Goal: Task Accomplishment & Management: Manage account settings

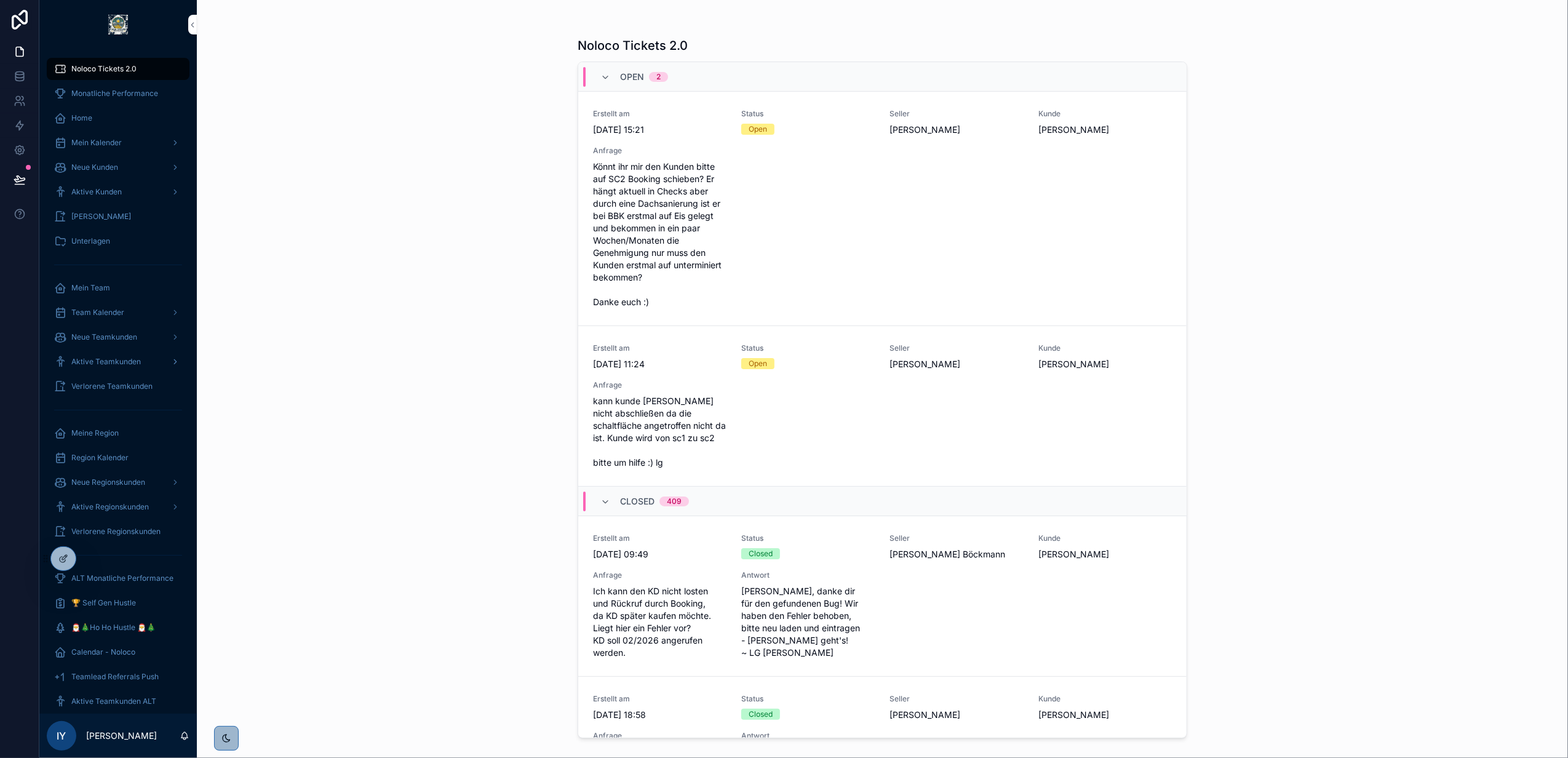
click at [133, 365] on span "Aktive Teamkunden" at bounding box center [106, 361] width 69 height 10
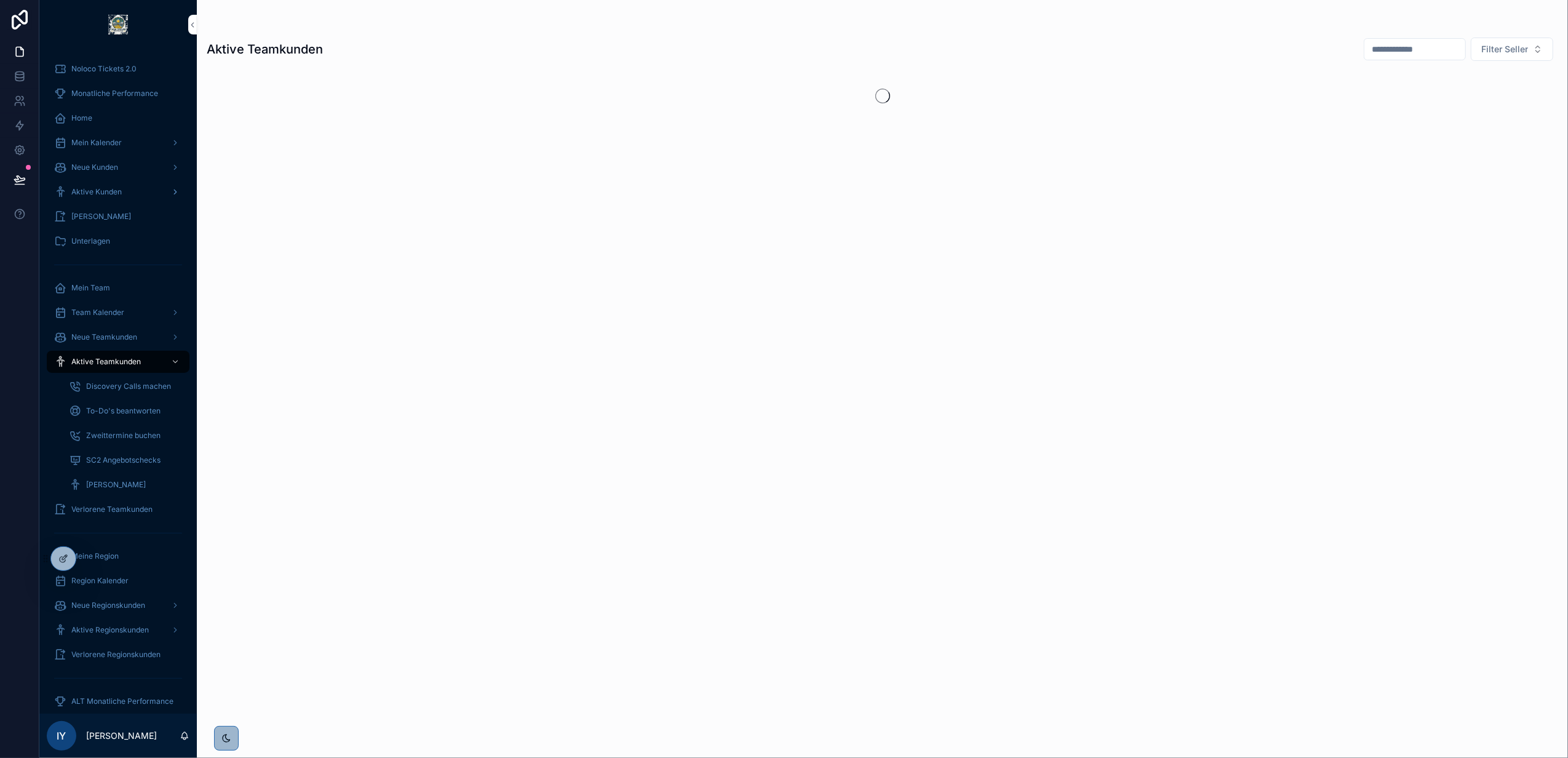
click at [116, 193] on span "Aktive Kunden" at bounding box center [96, 191] width 51 height 10
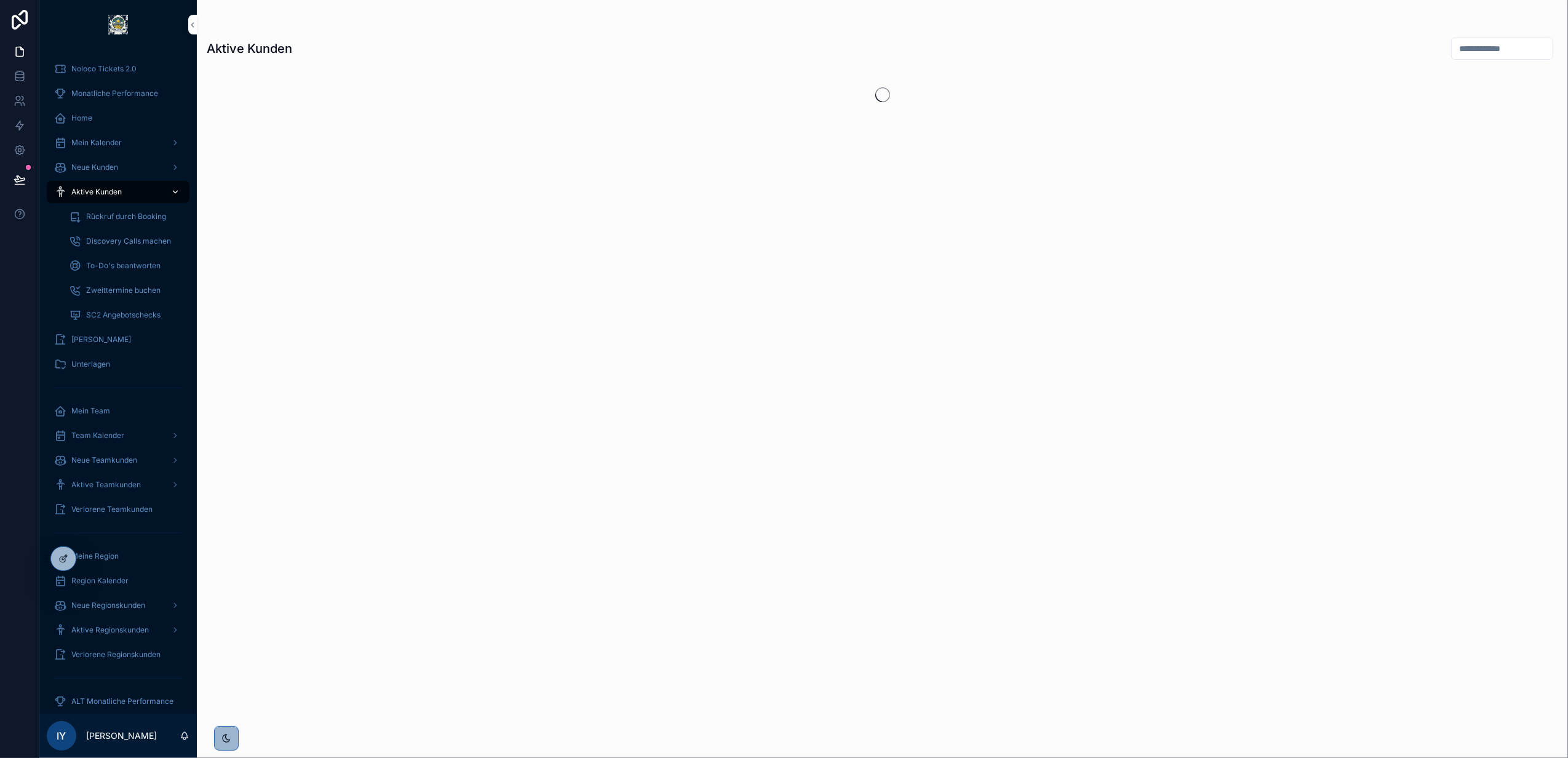
click at [139, 188] on div "Aktive Kunden" at bounding box center [118, 192] width 128 height 20
click at [87, 557] on icon at bounding box center [90, 558] width 10 height 10
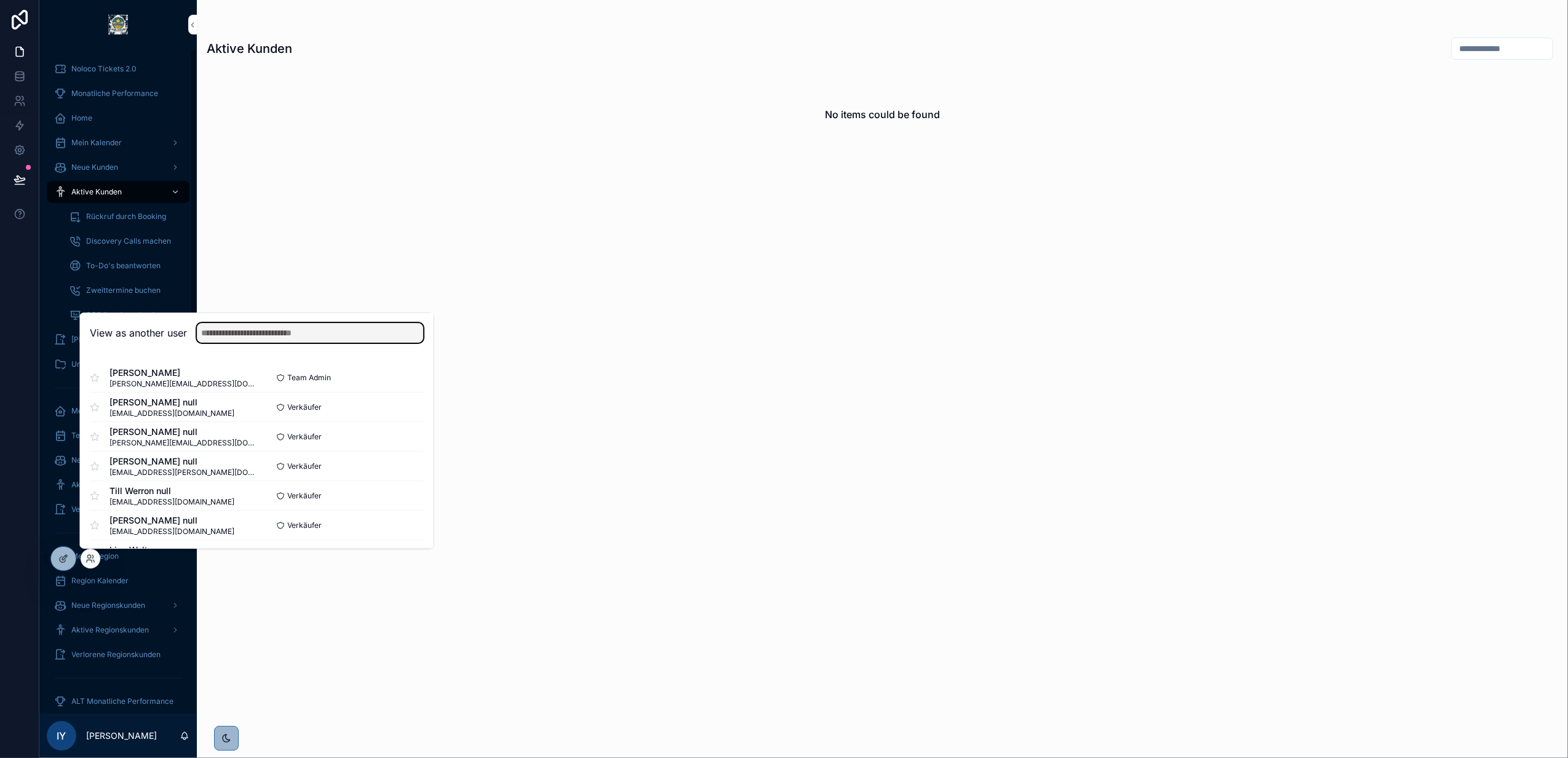
click at [236, 327] on input "text" at bounding box center [309, 332] width 227 height 20
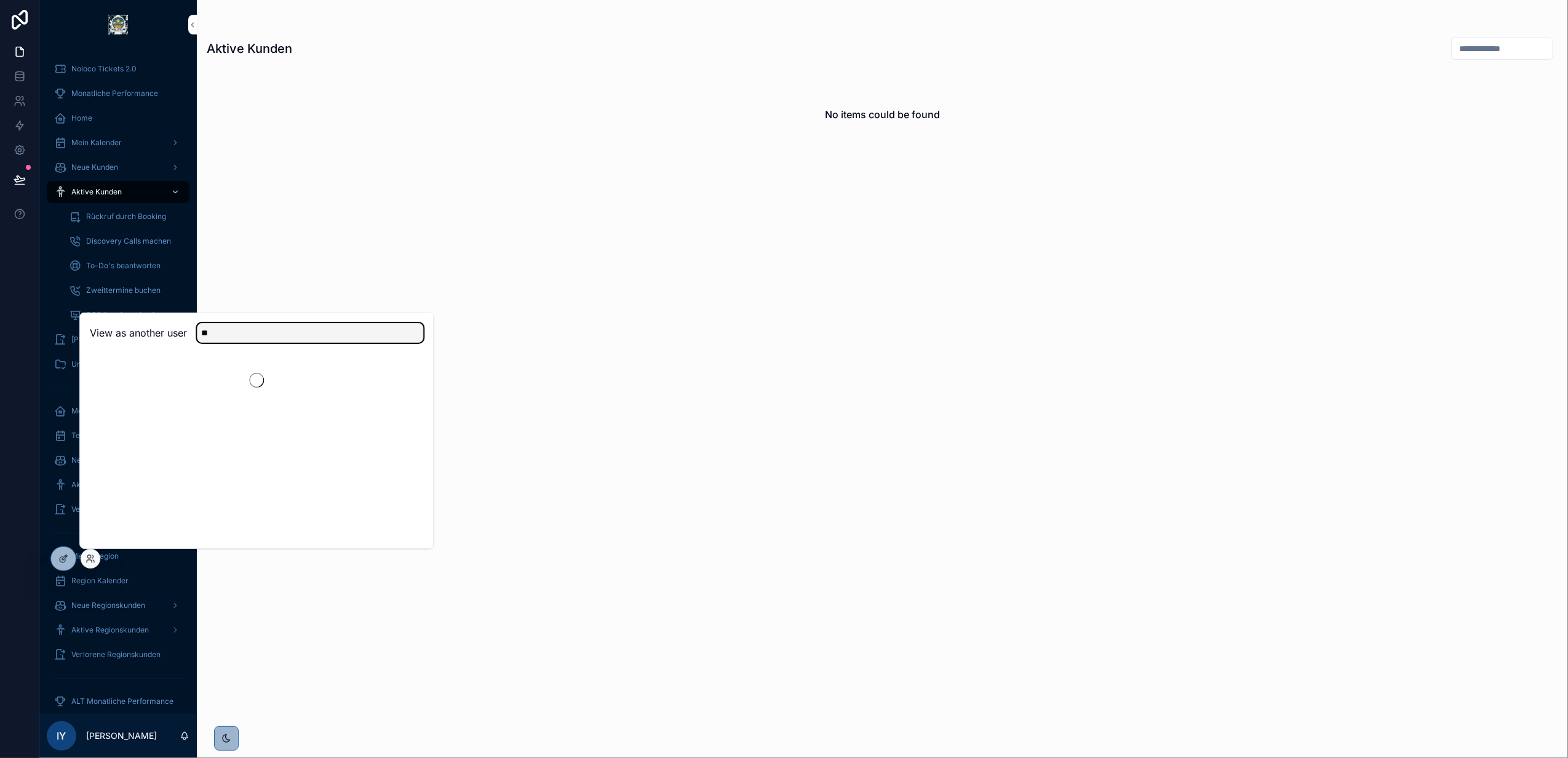
type input "*"
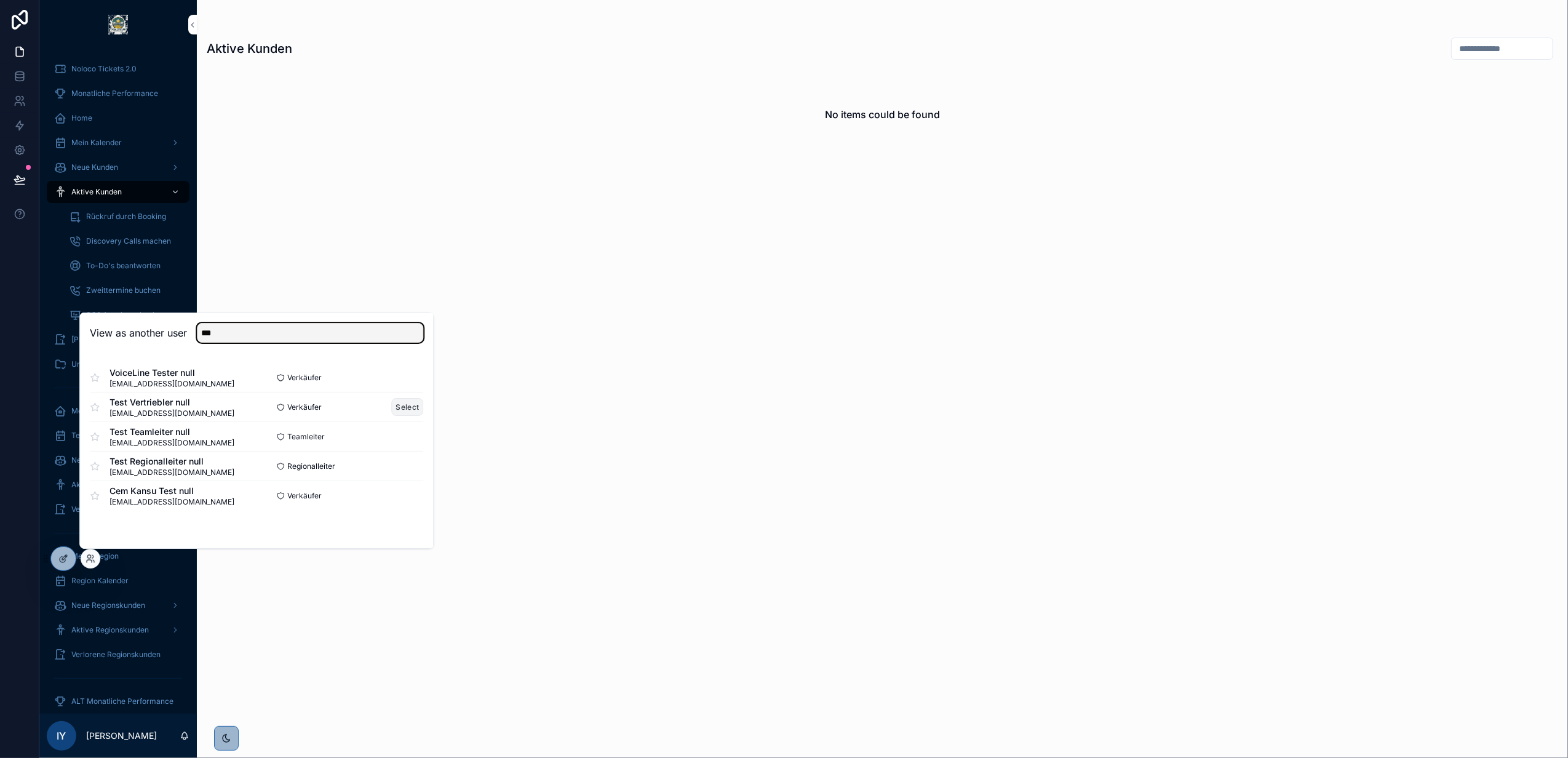
type input "***"
click at [404, 401] on button "Select" at bounding box center [408, 407] width 32 height 18
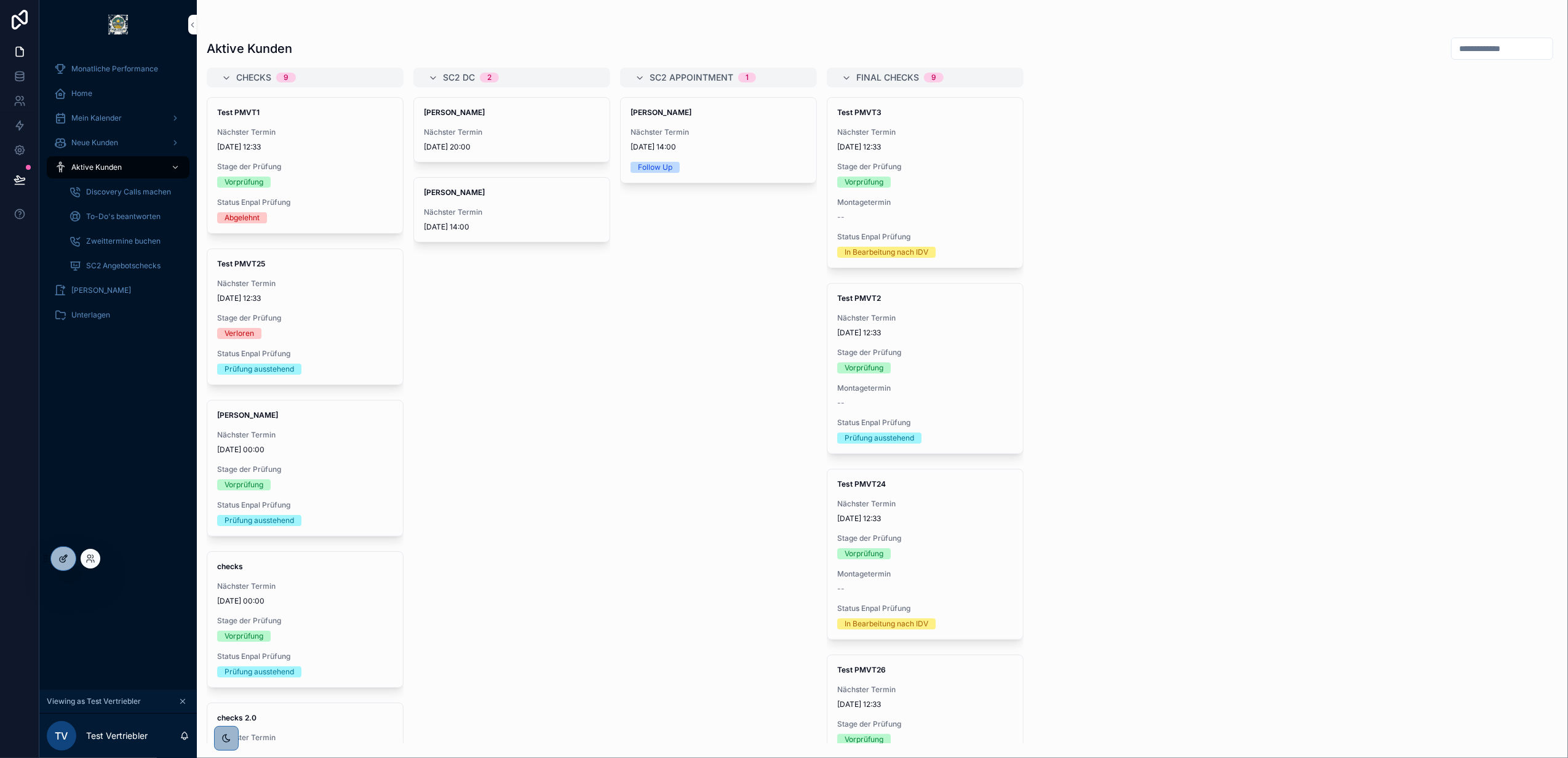
click at [67, 555] on icon at bounding box center [63, 558] width 10 height 10
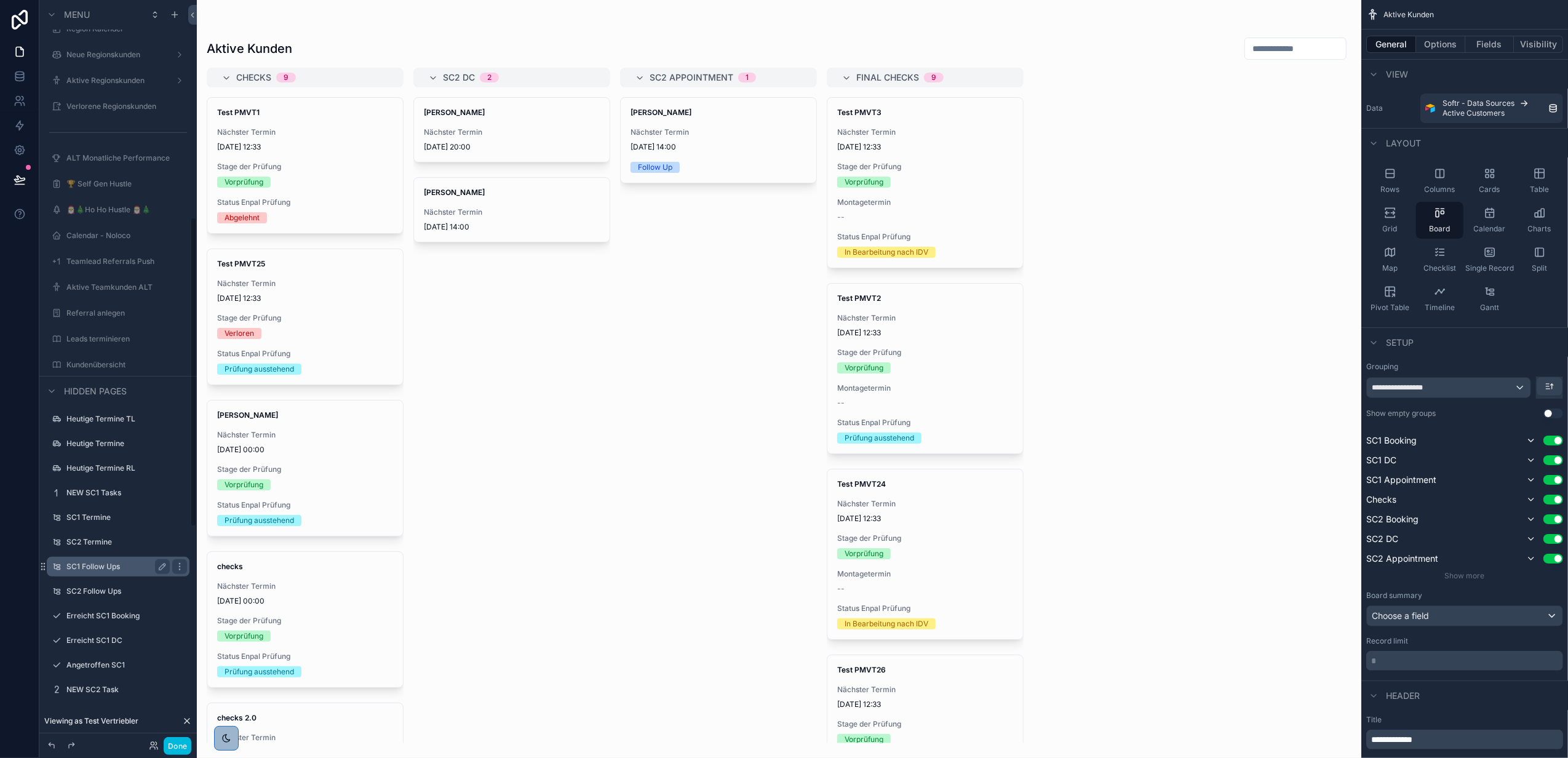
scroll to position [492, 0]
click at [107, 700] on label "Erreicht SC1 Booking" at bounding box center [116, 697] width 99 height 10
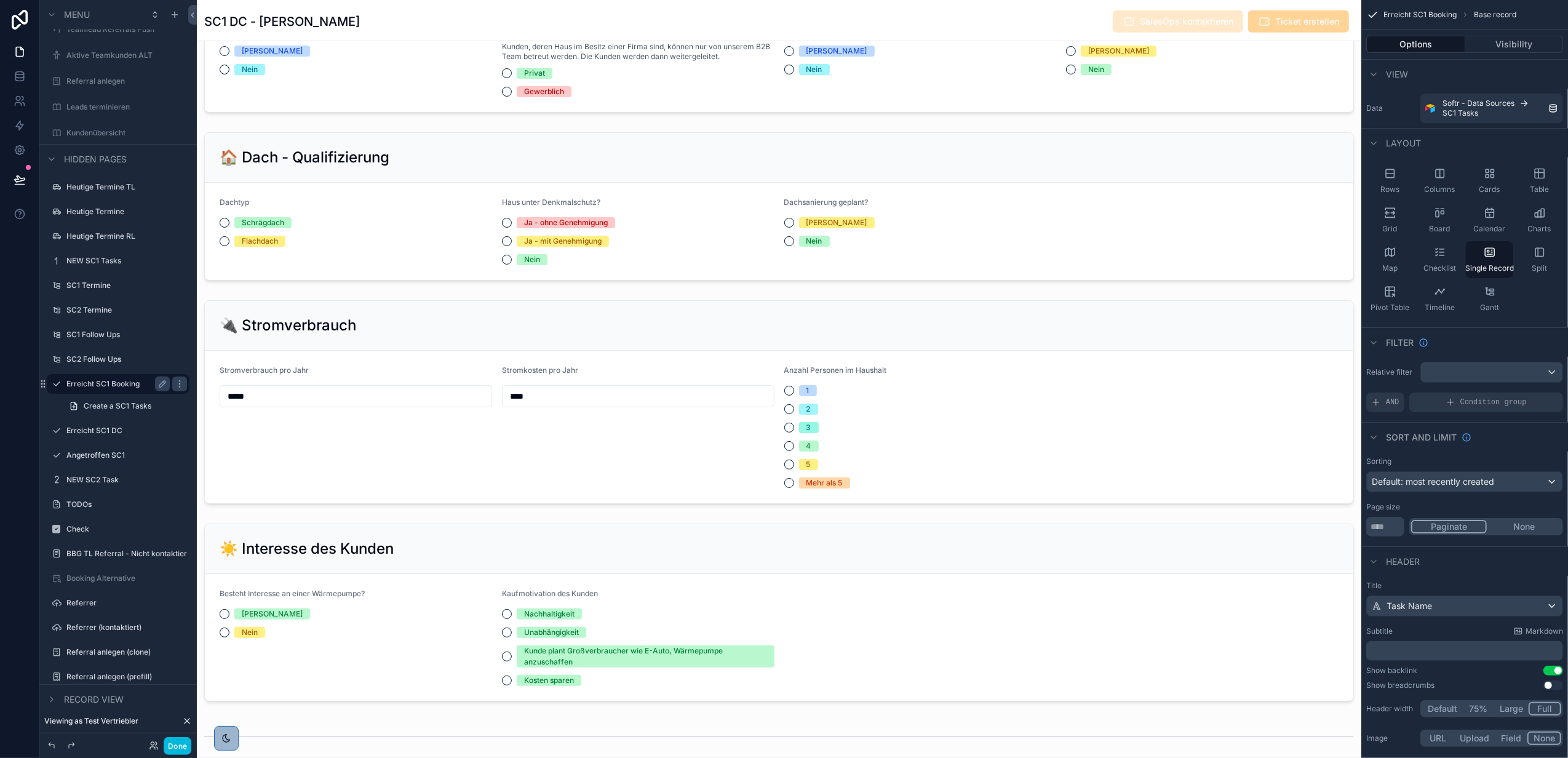
scroll to position [656, 0]
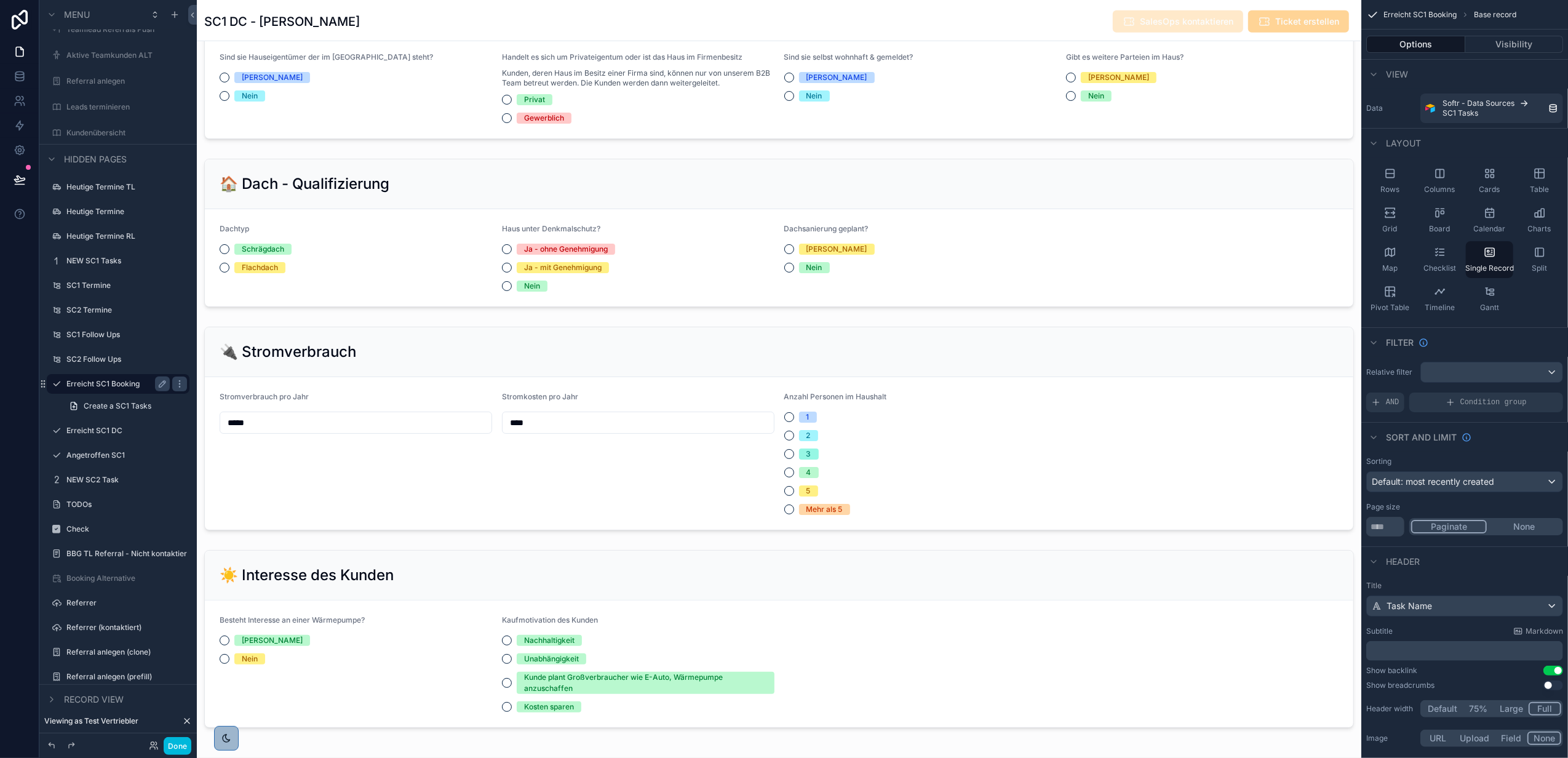
click at [662, 209] on div "scrollable content" at bounding box center [779, 755] width 1164 height 2823
click at [662, 209] on div "scrollable content" at bounding box center [779, 233] width 1164 height 158
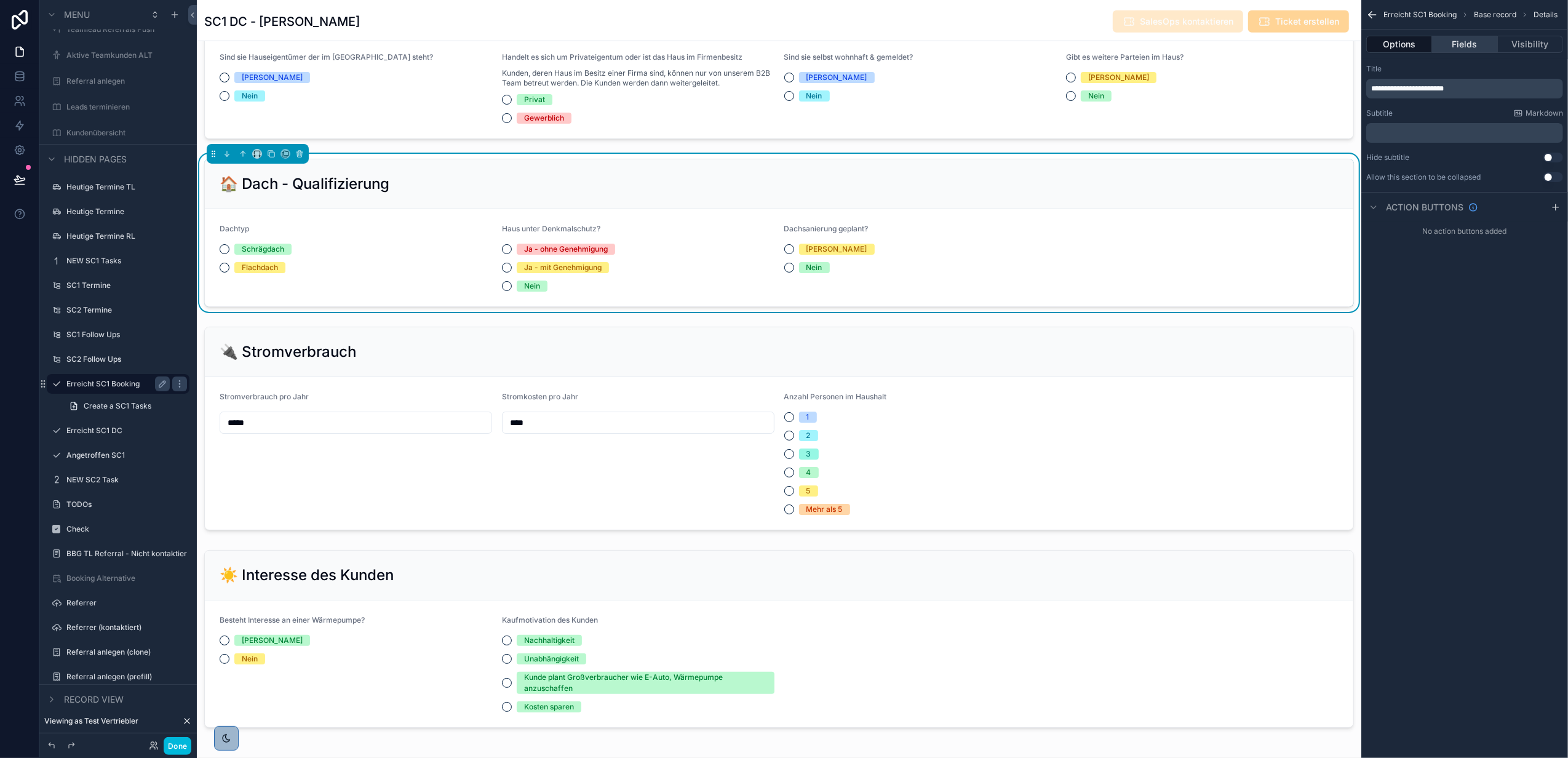
click at [1461, 47] on button "Fields" at bounding box center [1464, 44] width 65 height 17
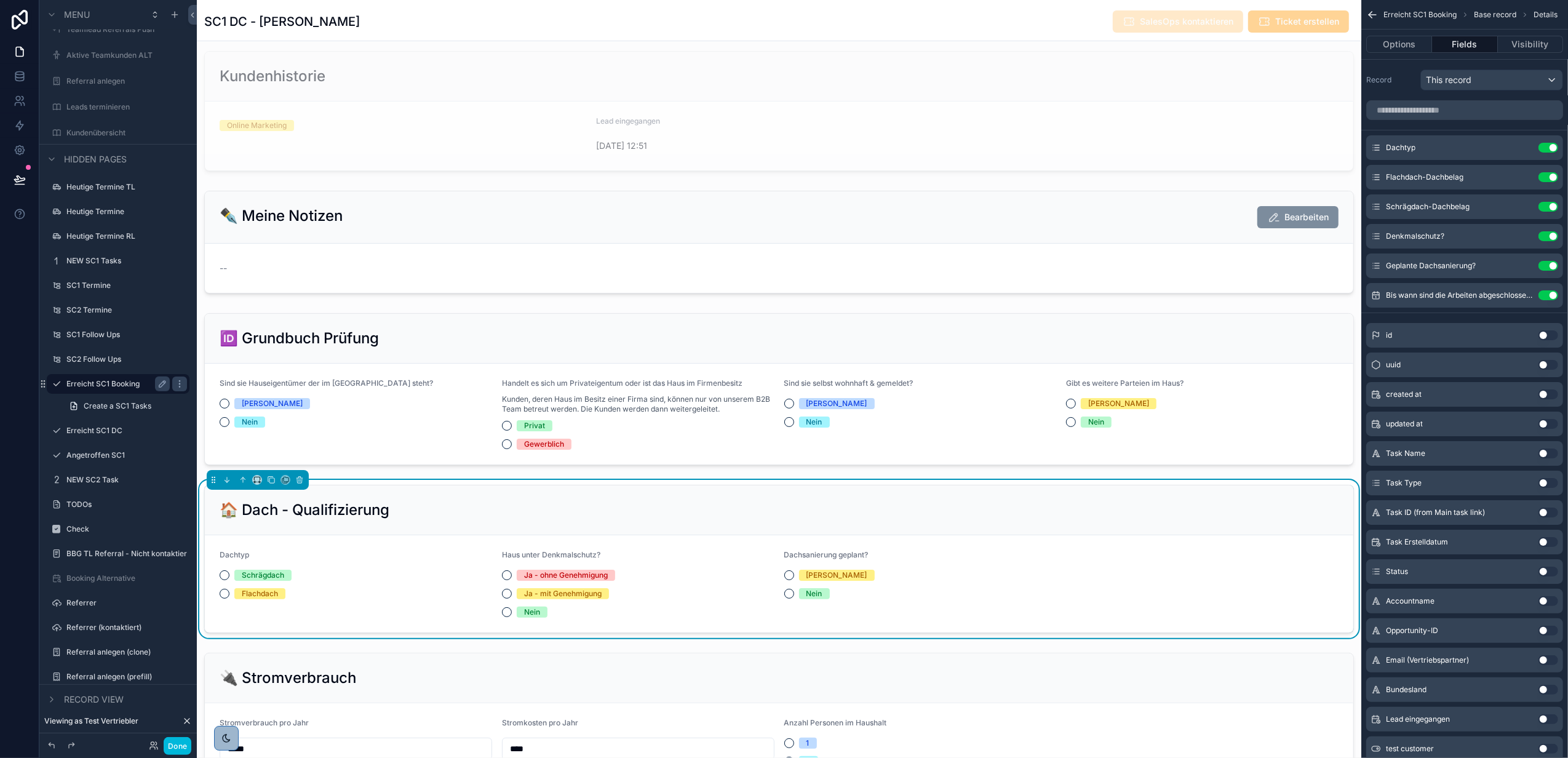
scroll to position [328, 0]
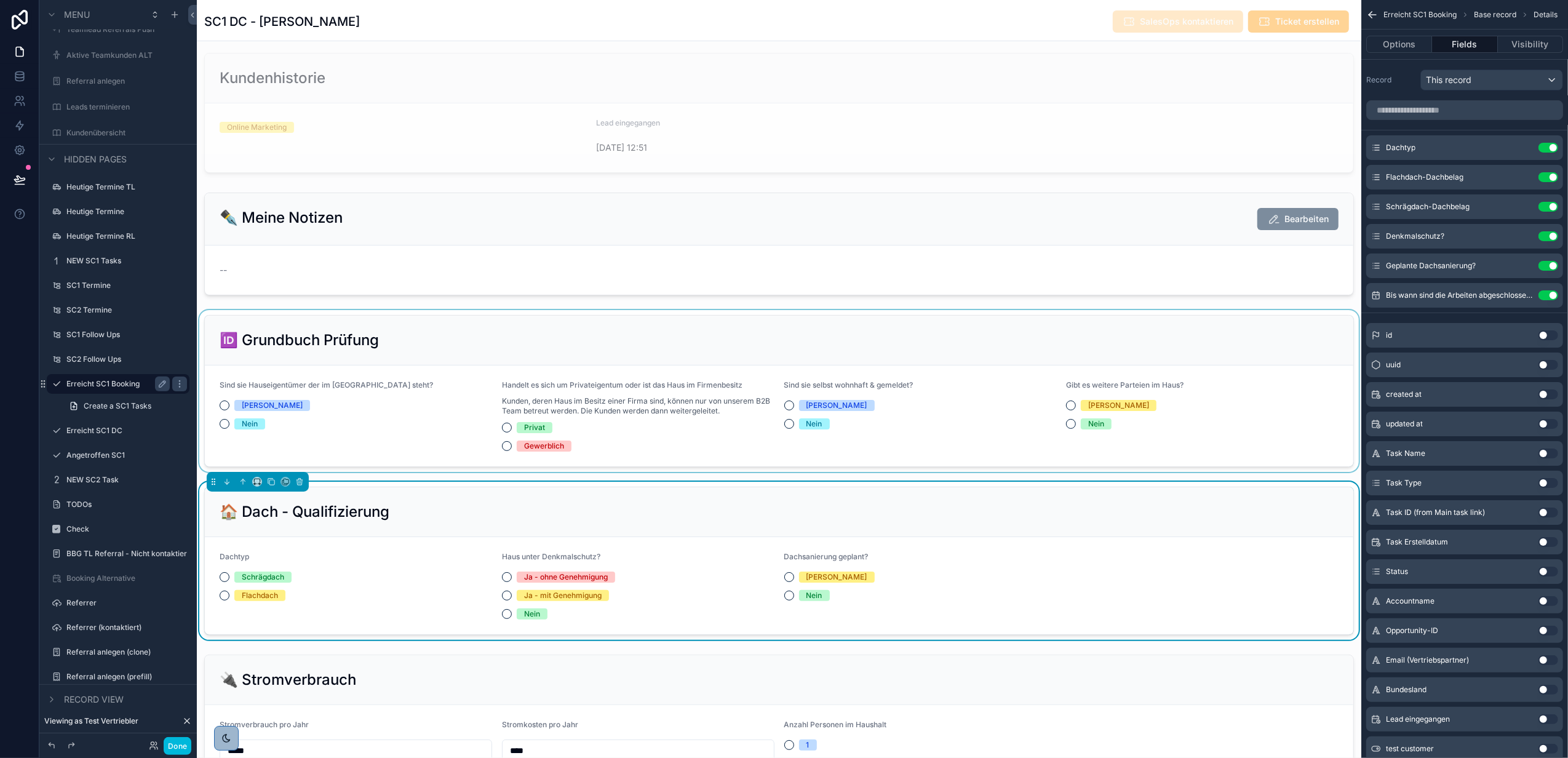
click at [972, 368] on div "scrollable content" at bounding box center [779, 391] width 1164 height 162
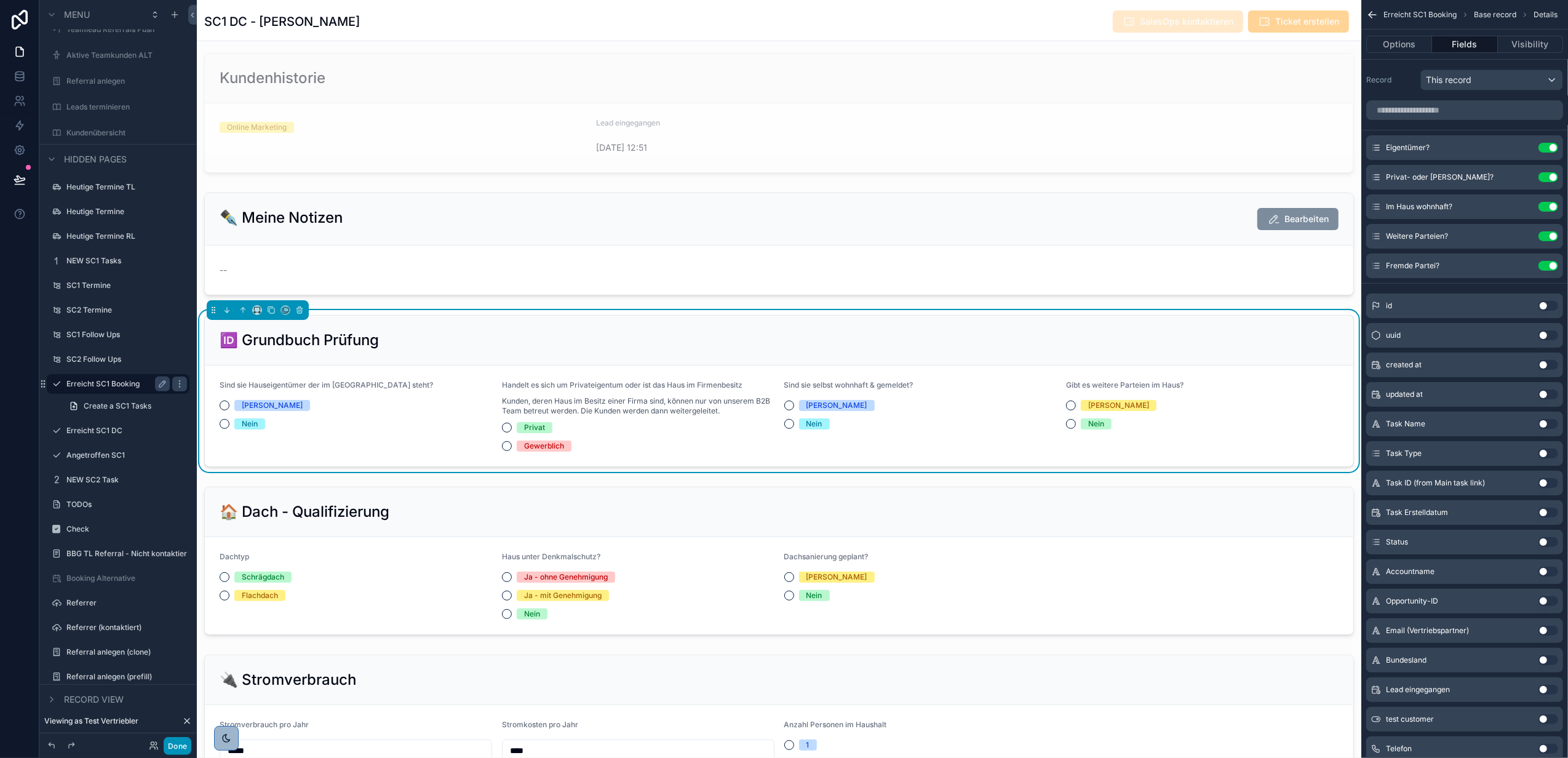
click at [188, 741] on button "Done" at bounding box center [177, 746] width 28 height 18
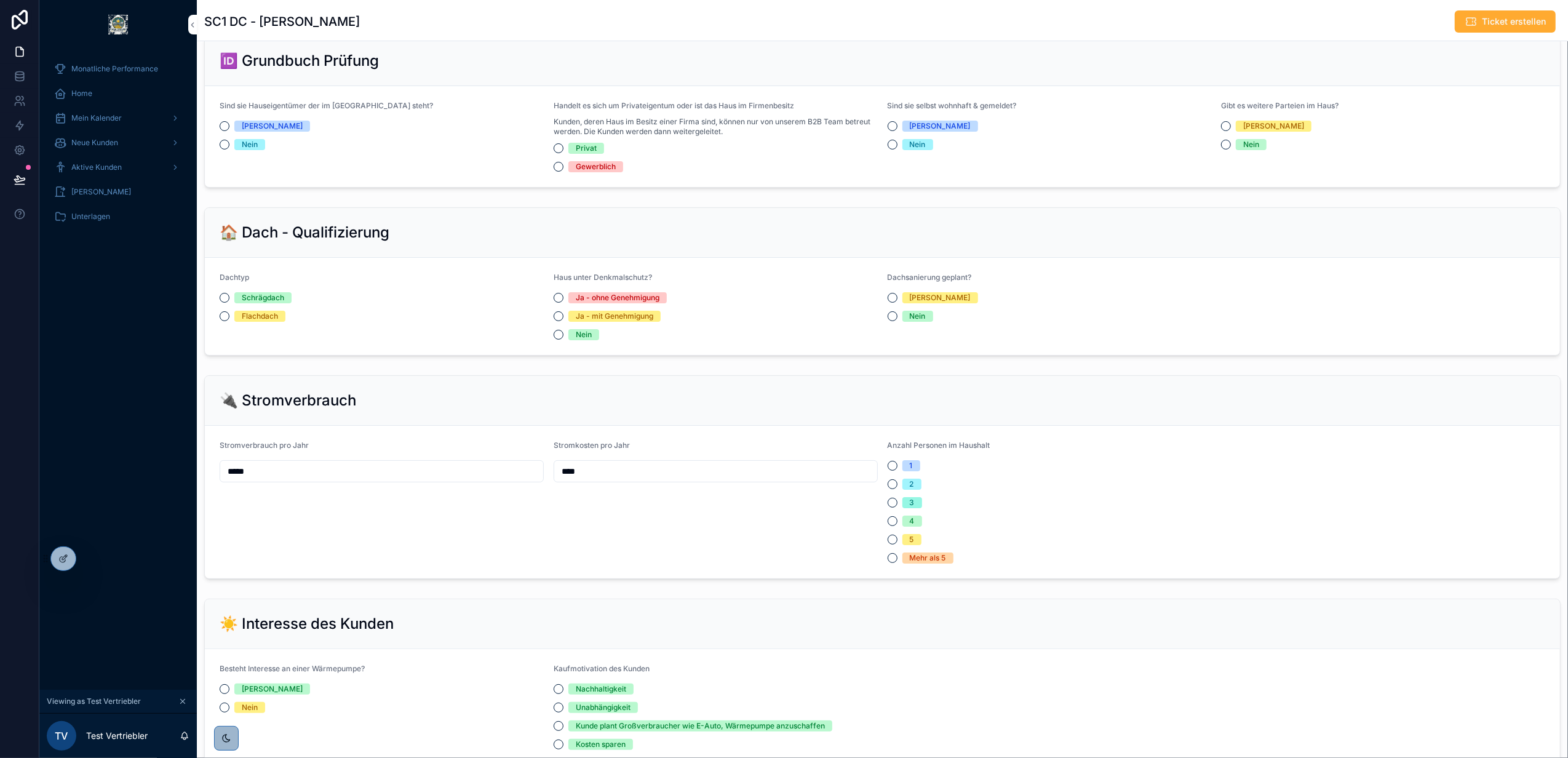
scroll to position [295, 0]
